Goal: Complete application form

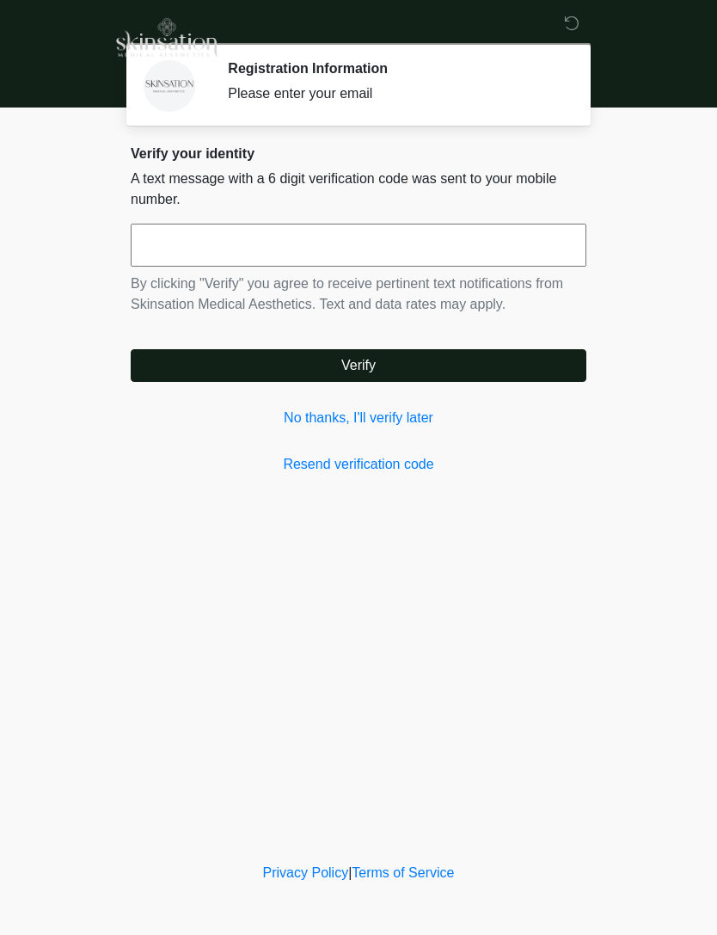
click at [515, 253] on input "text" at bounding box center [359, 245] width 456 height 43
click at [414, 410] on link "No thanks, I'll verify later" at bounding box center [359, 418] width 456 height 21
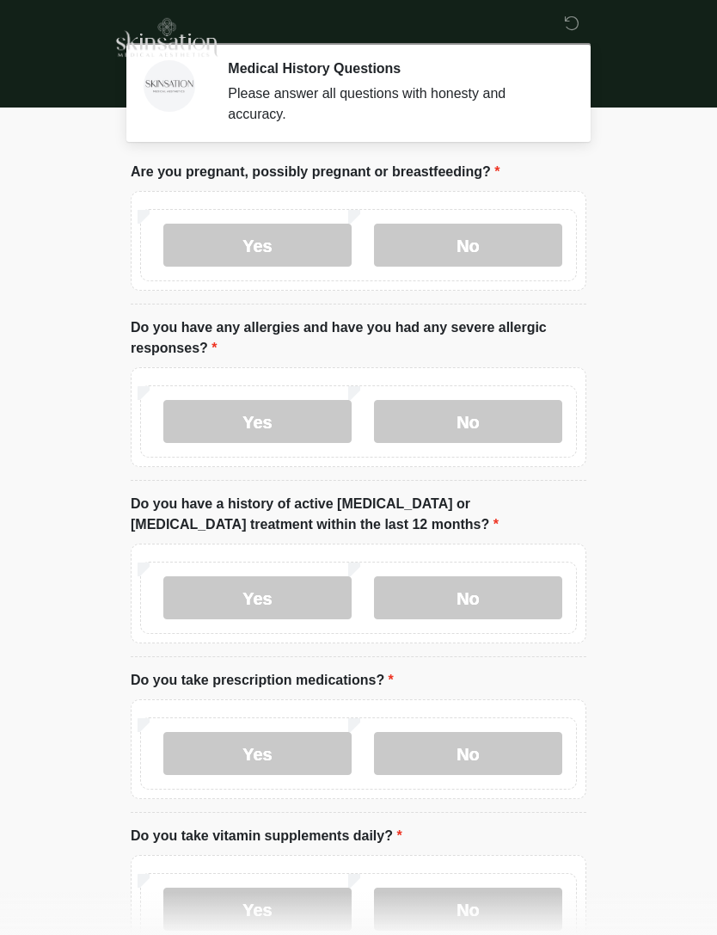
click at [481, 258] on label "No" at bounding box center [468, 245] width 188 height 43
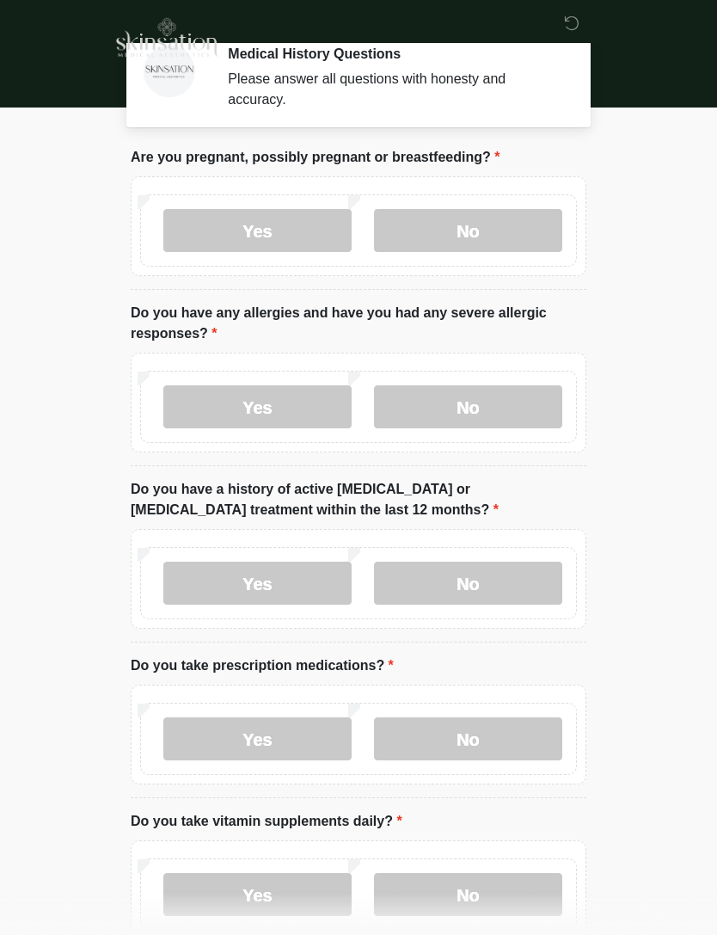
scroll to position [54, 0]
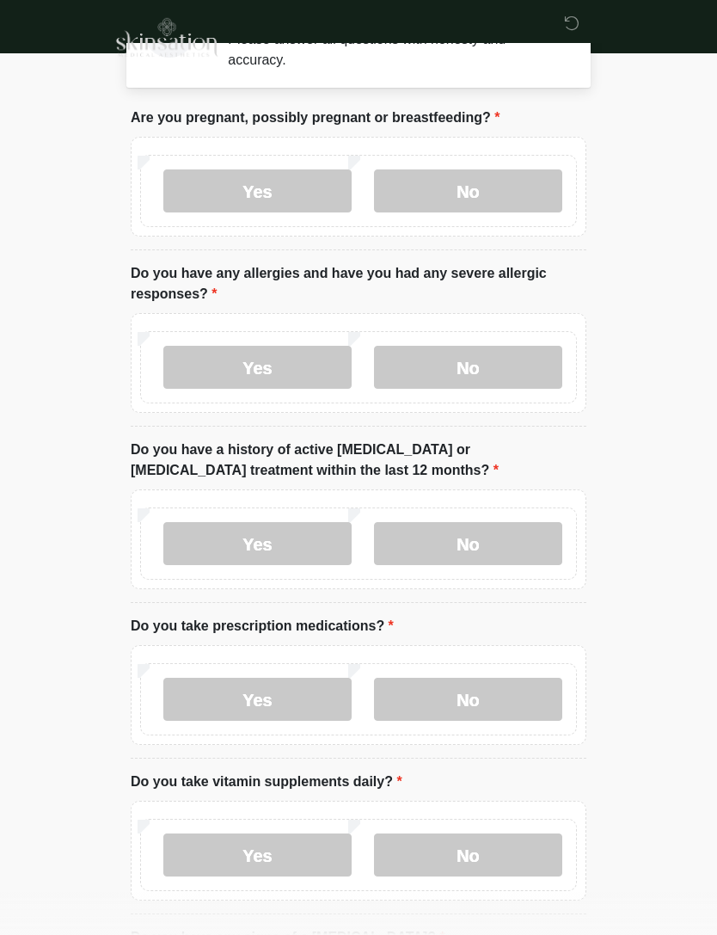
click at [501, 372] on label "No" at bounding box center [468, 367] width 188 height 43
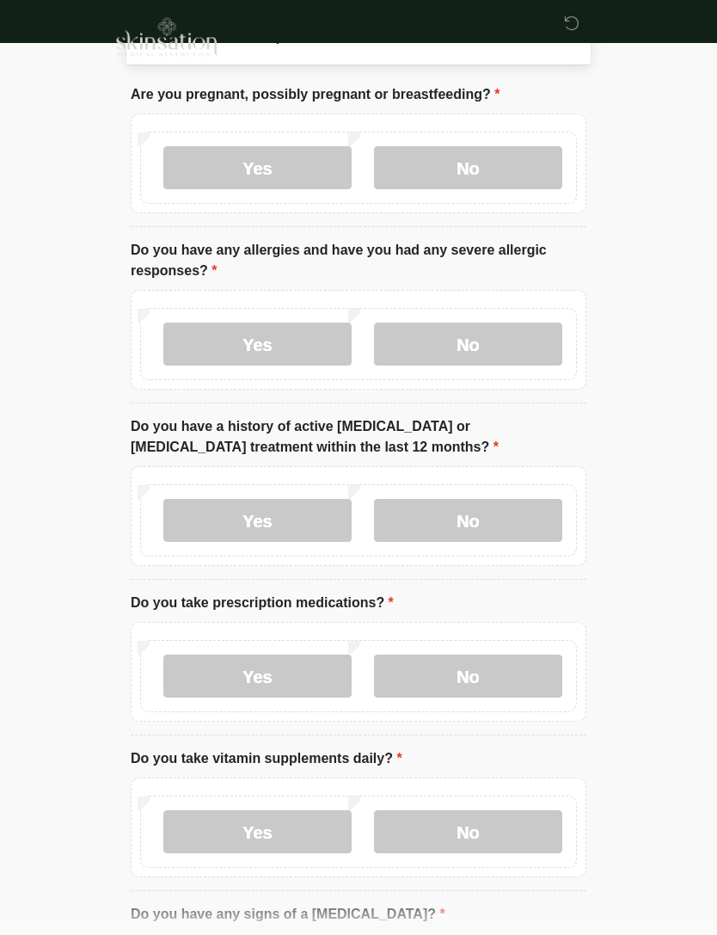
scroll to position [77, 0]
click at [489, 528] on label "No" at bounding box center [468, 520] width 188 height 43
click at [292, 679] on label "Yes" at bounding box center [257, 676] width 188 height 43
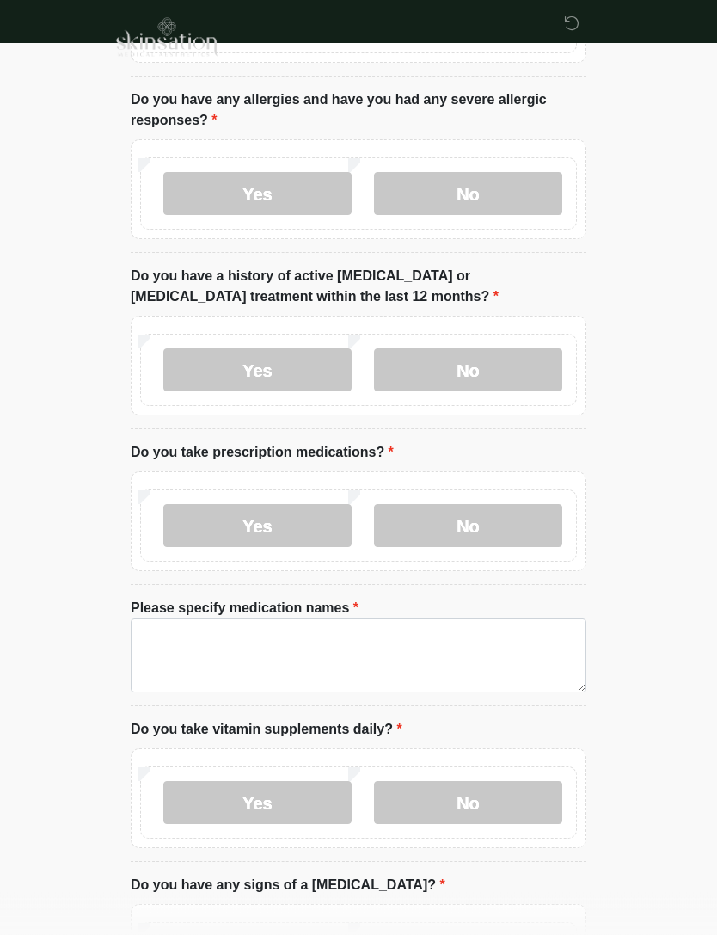
scroll to position [243, 0]
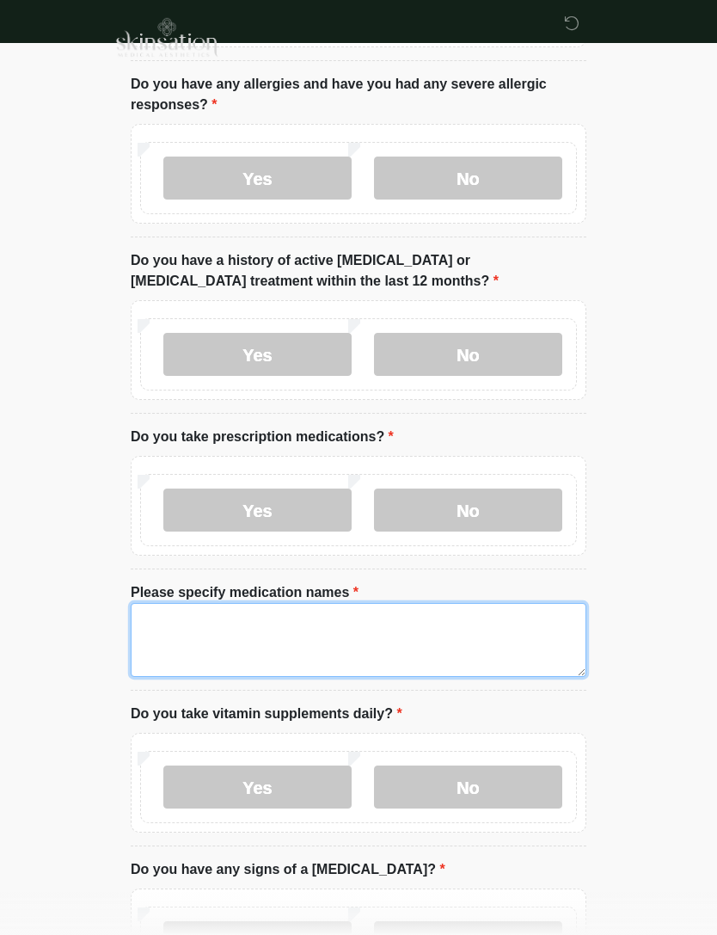
click at [435, 645] on textarea "Please specify medication names" at bounding box center [359, 640] width 456 height 74
click at [454, 633] on textarea "**********" at bounding box center [359, 640] width 456 height 74
click at [438, 620] on textarea "**********" at bounding box center [359, 640] width 456 height 74
click at [438, 619] on textarea "**********" at bounding box center [359, 640] width 456 height 74
click at [542, 618] on textarea "**********" at bounding box center [359, 640] width 456 height 74
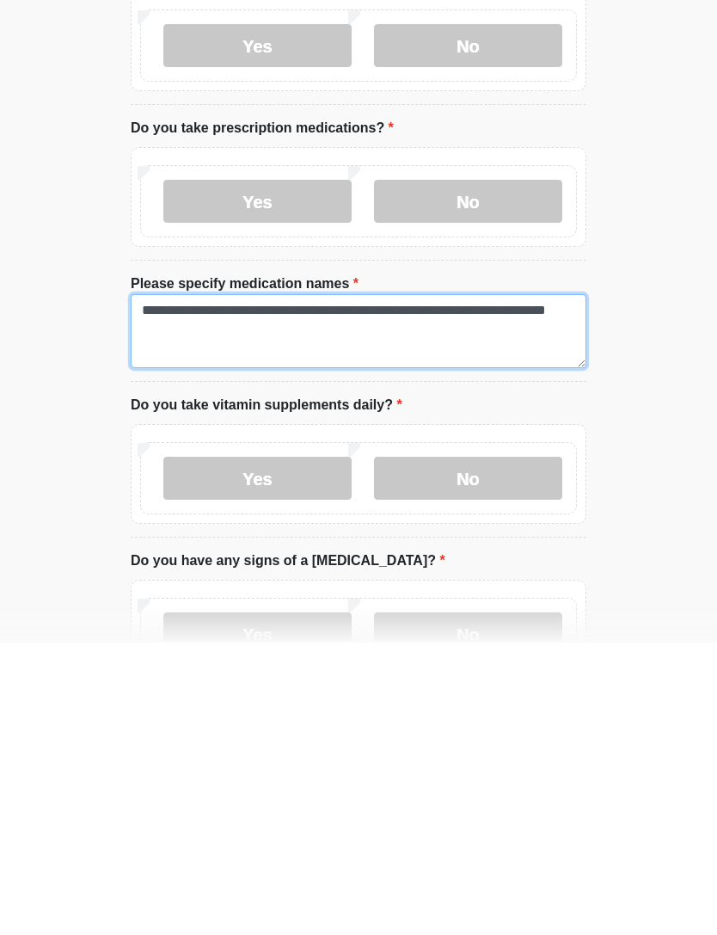
scroll to position [264, 0]
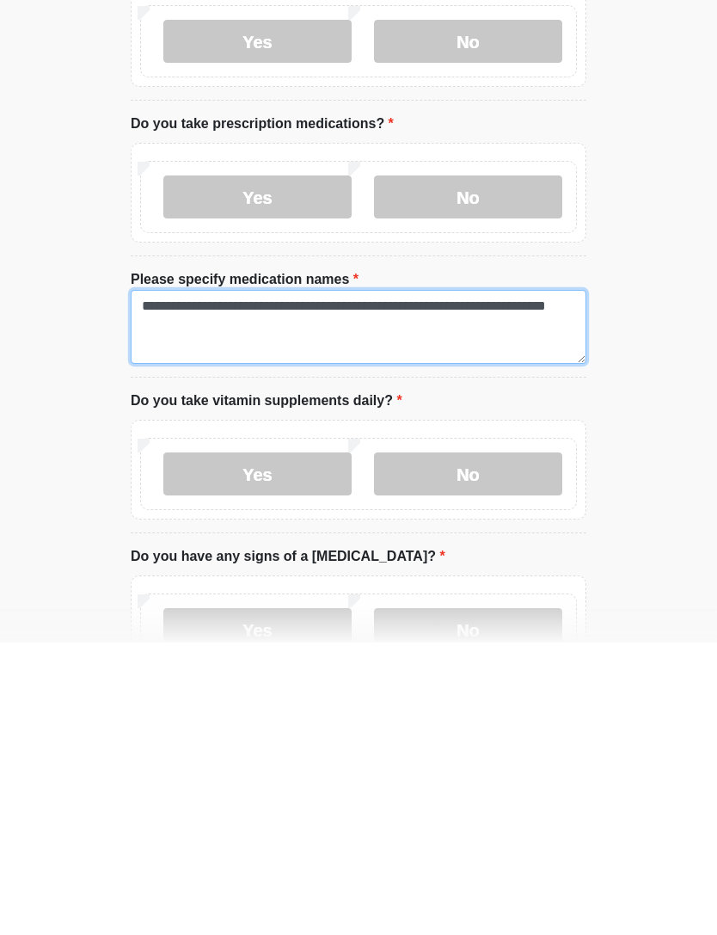
type textarea "**********"
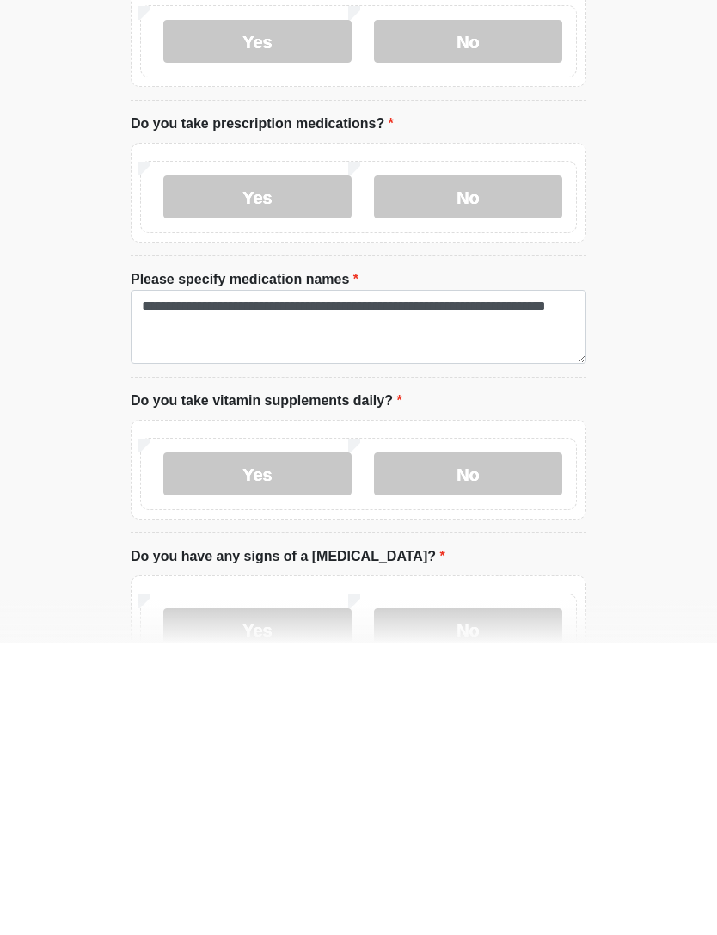
click at [450, 745] on label "No" at bounding box center [468, 766] width 188 height 43
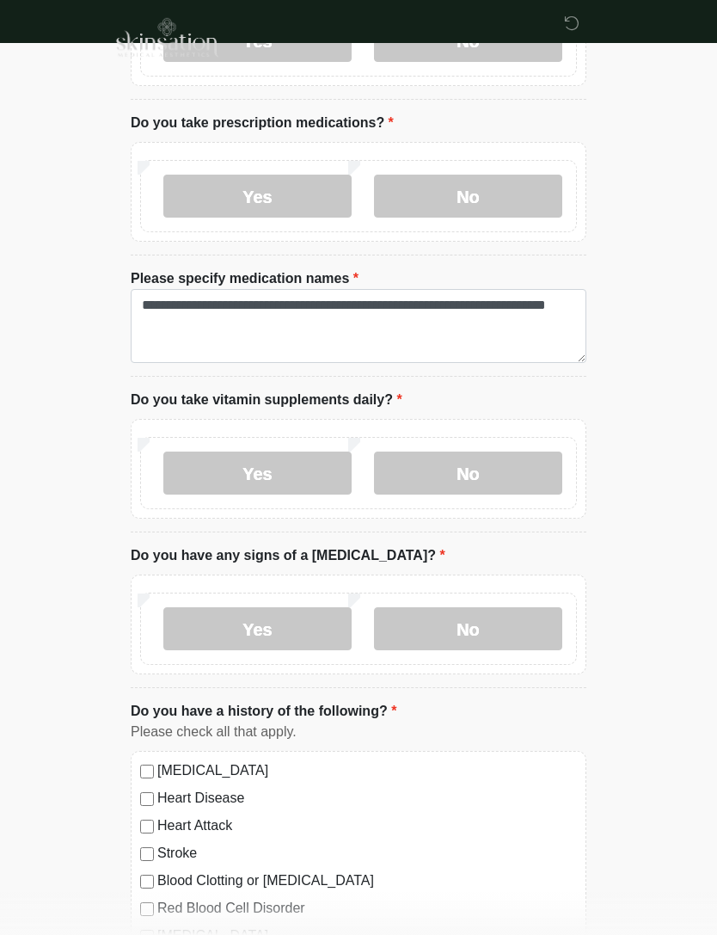
click at [503, 630] on label "No" at bounding box center [468, 628] width 188 height 43
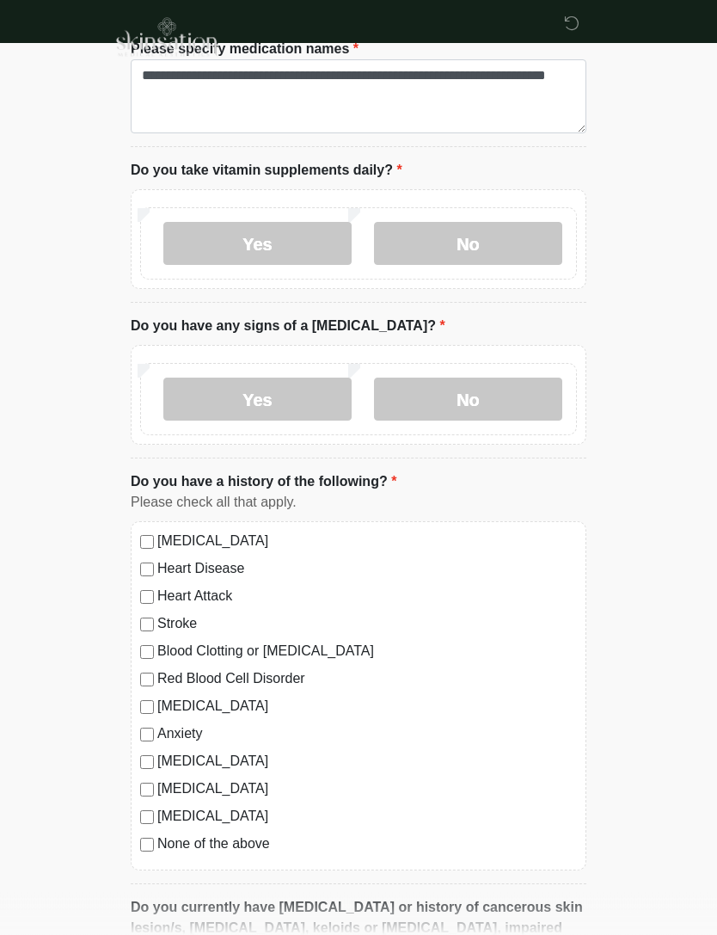
scroll to position [788, 0]
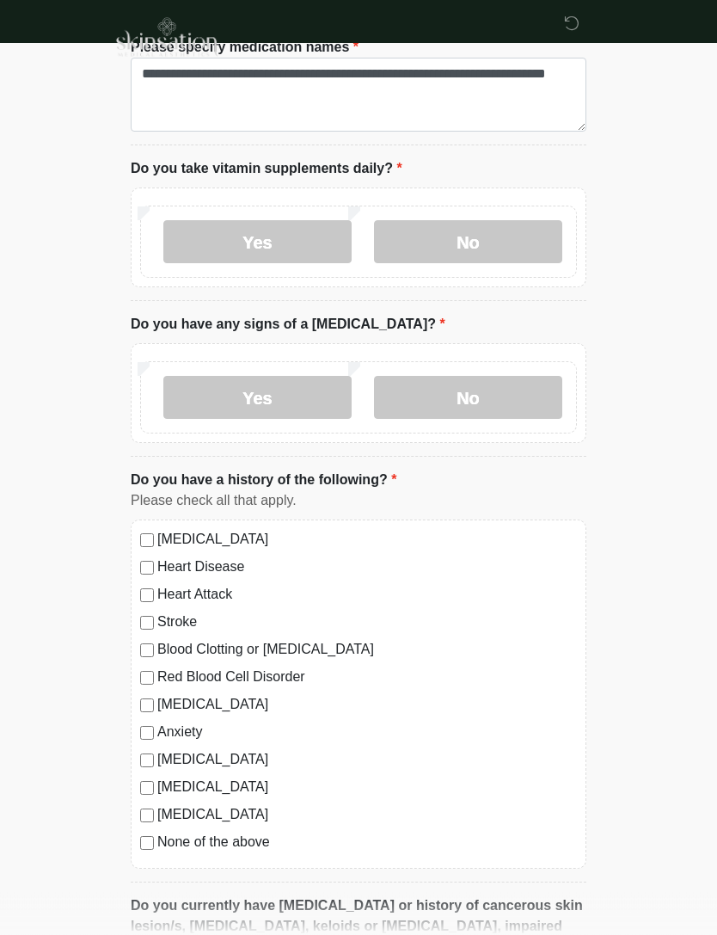
click at [139, 739] on div "[MEDICAL_DATA] Heart Disease Heart Attack Stroke Blood Clotting or [MEDICAL_DAT…" at bounding box center [359, 694] width 456 height 349
click at [148, 716] on div "[MEDICAL_DATA] Heart Disease Heart Attack Stroke Blood Clotting or [MEDICAL_DAT…" at bounding box center [359, 694] width 456 height 349
click at [142, 739] on div "Anxiety" at bounding box center [358, 732] width 437 height 21
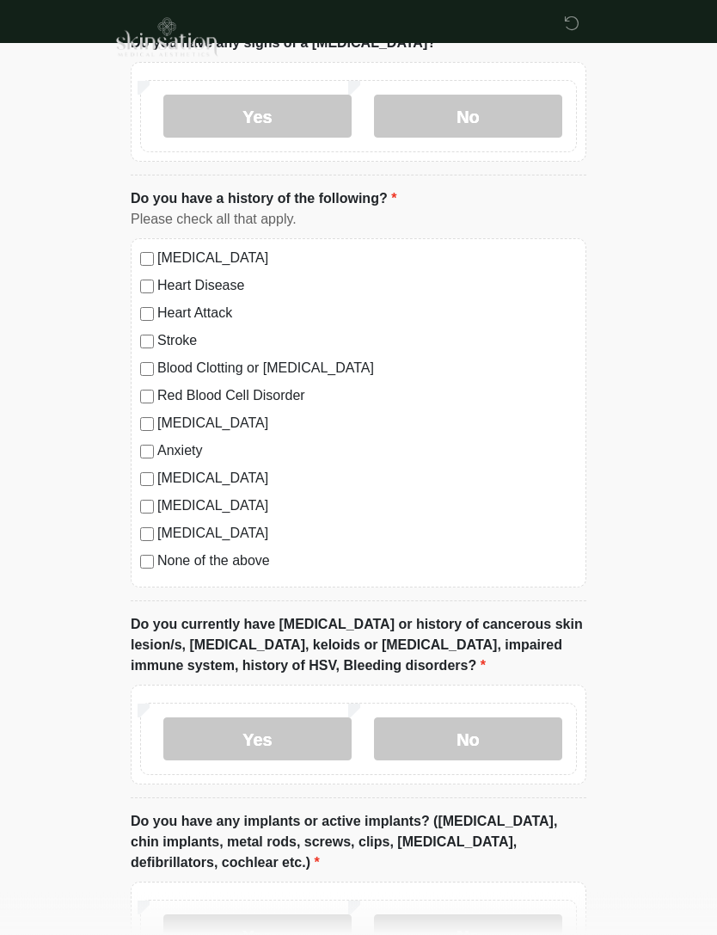
scroll to position [1179, 0]
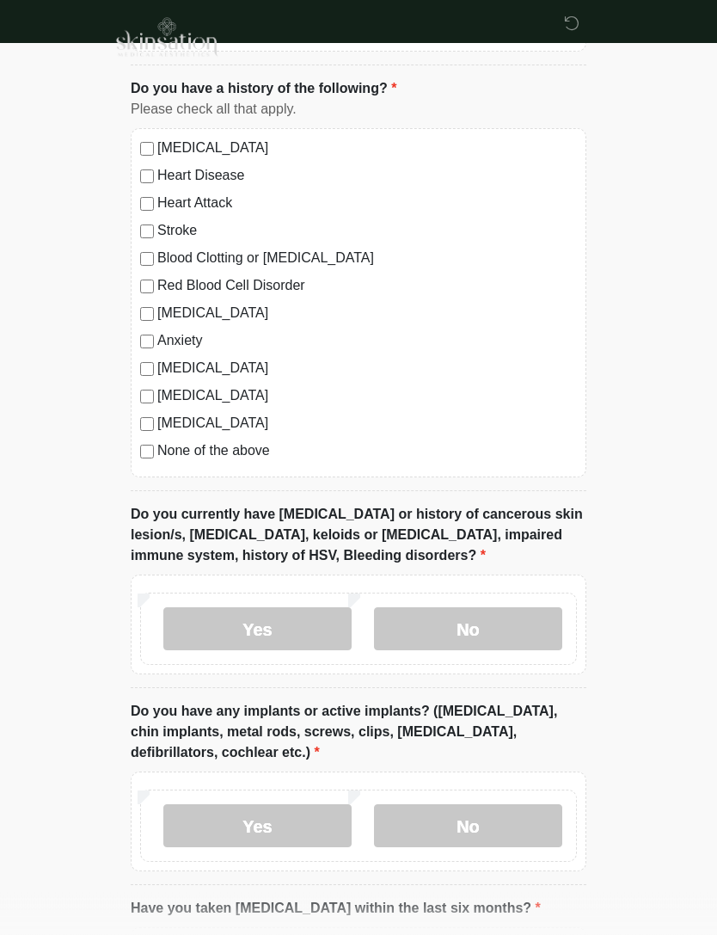
click at [514, 632] on label "No" at bounding box center [468, 629] width 188 height 43
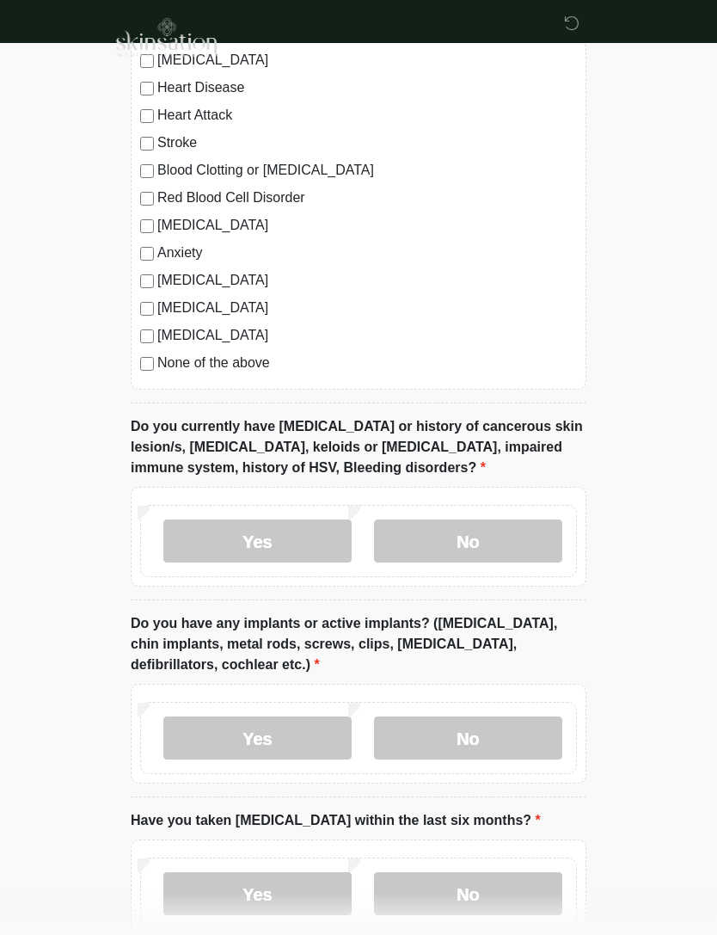
scroll to position [1271, 0]
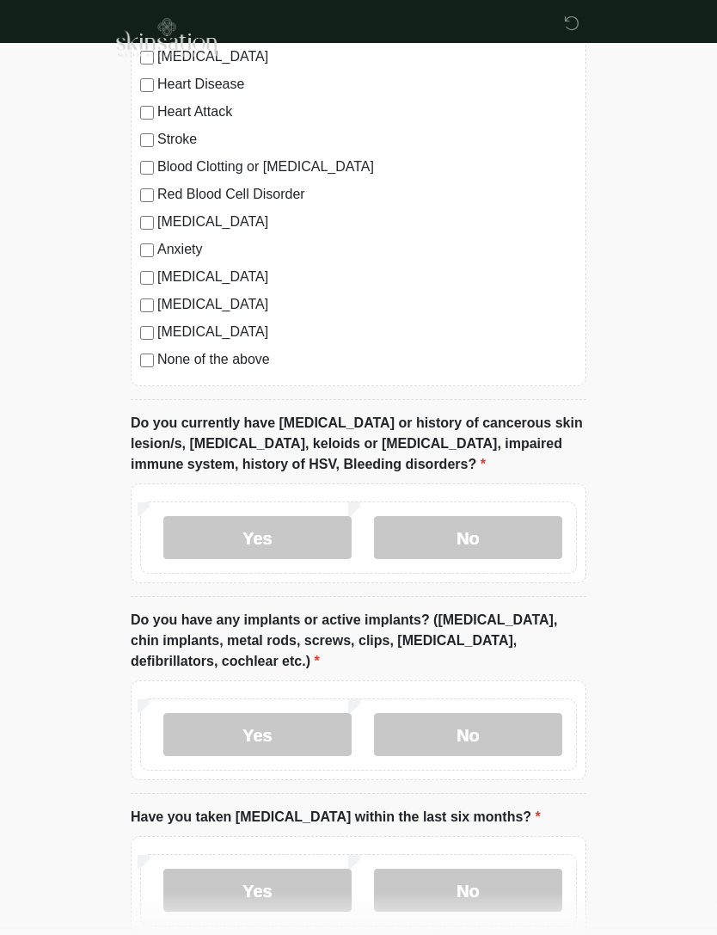
click at [509, 728] on label "No" at bounding box center [468, 734] width 188 height 43
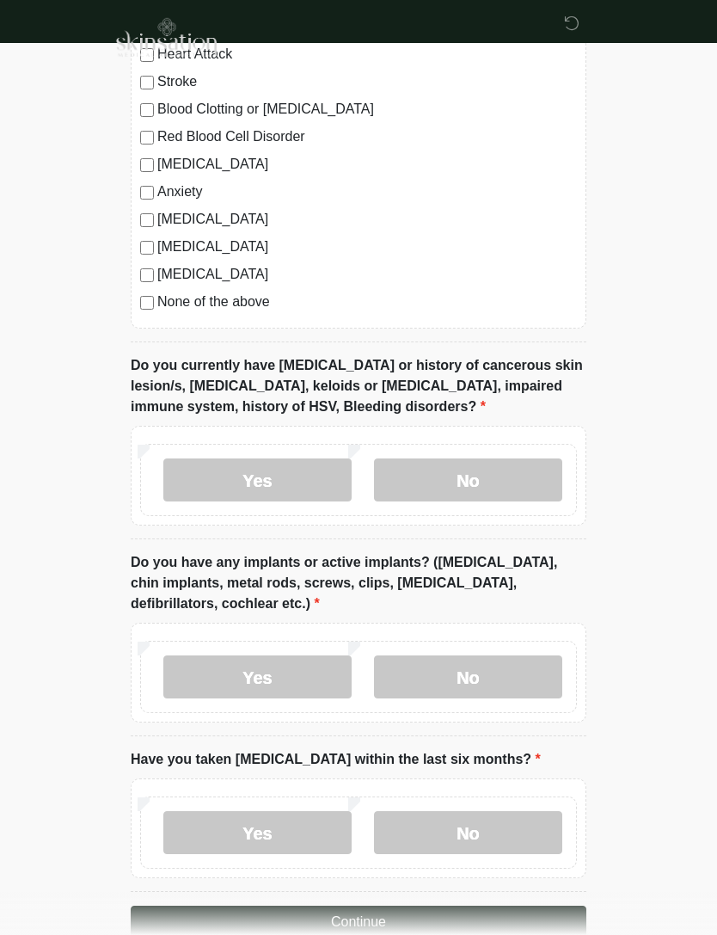
scroll to position [1366, 0]
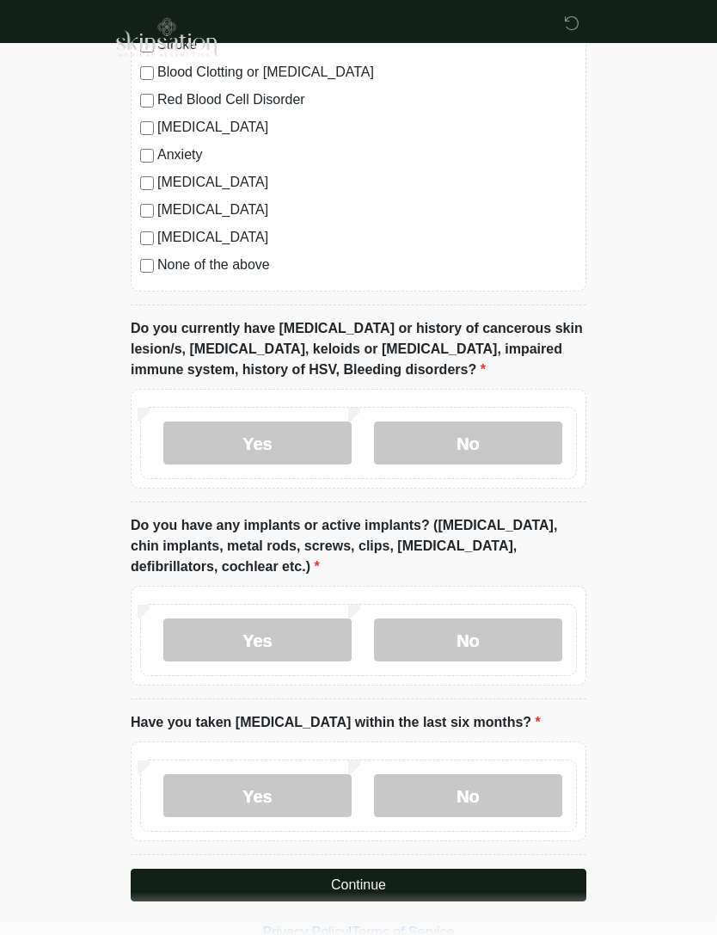
click at [501, 789] on label "No" at bounding box center [468, 795] width 188 height 43
click at [504, 882] on button "Continue" at bounding box center [359, 885] width 456 height 33
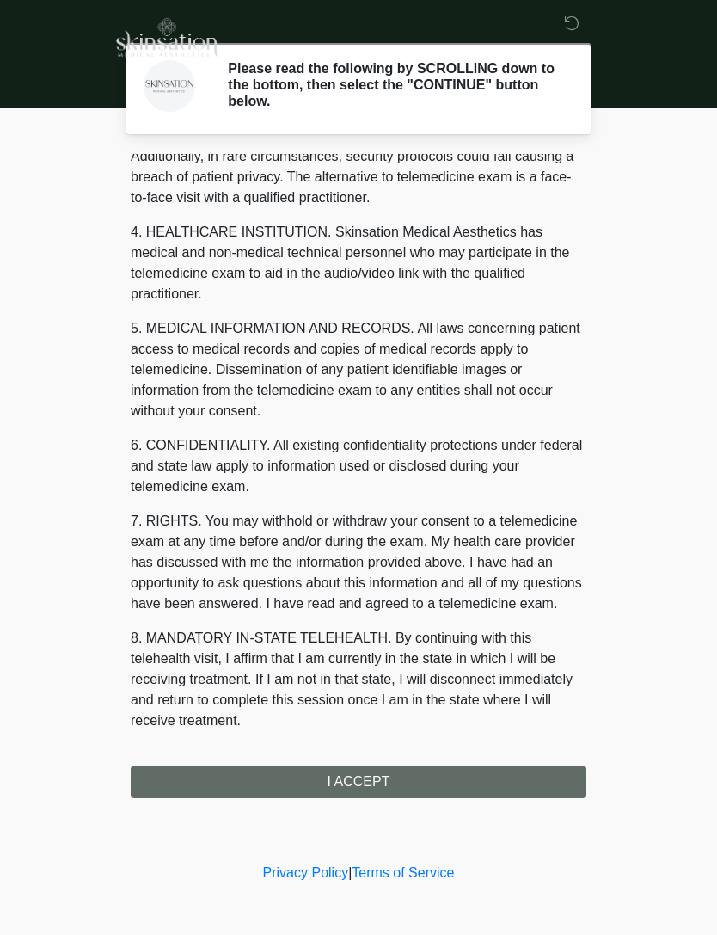
scroll to position [427, 0]
click at [410, 783] on button "I ACCEPT" at bounding box center [359, 781] width 456 height 33
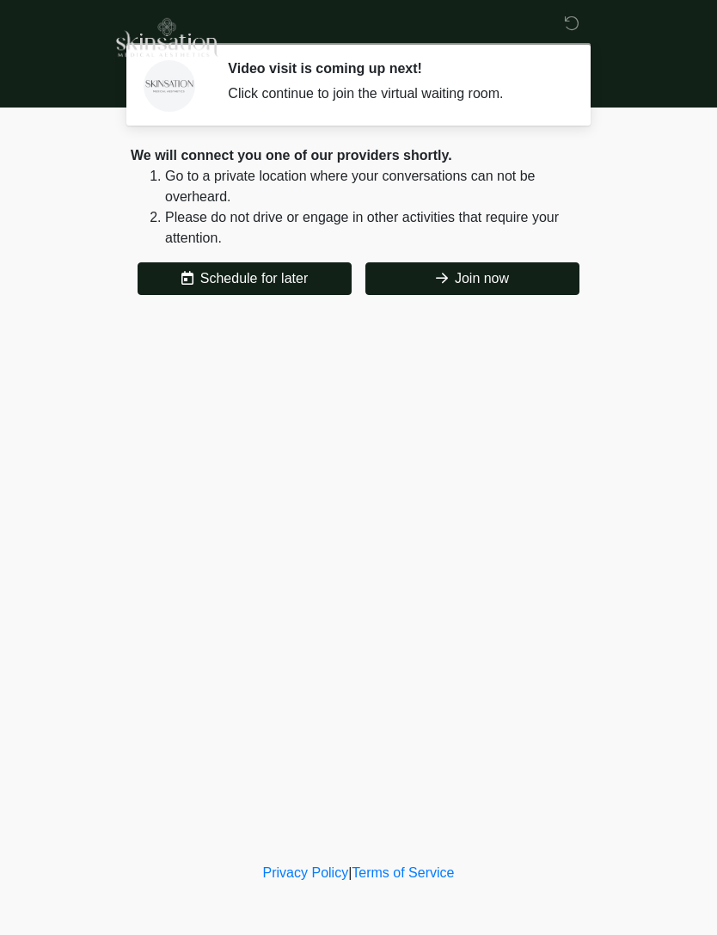
click at [533, 285] on button "Join now" at bounding box center [473, 278] width 214 height 33
